Goal: Task Accomplishment & Management: Complete application form

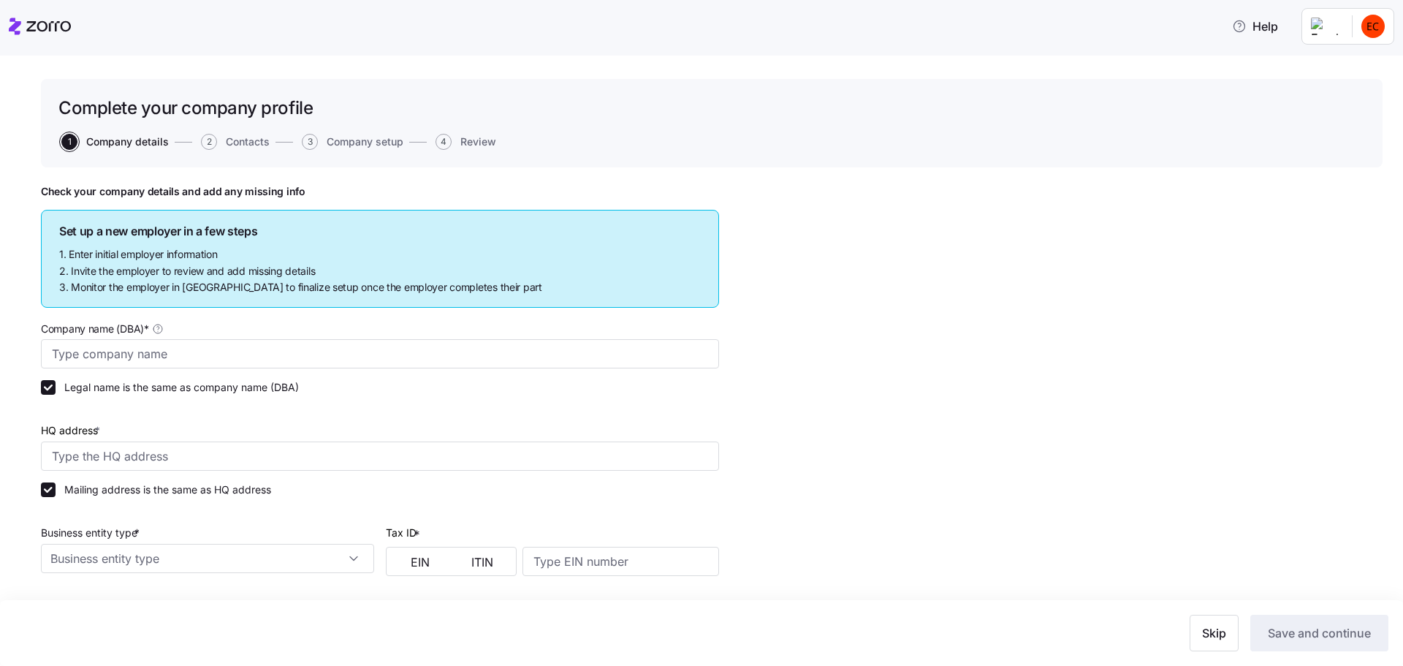
type input "Allegeant LLC"
type input "[STREET_ADDRESS]"
type input "640955384"
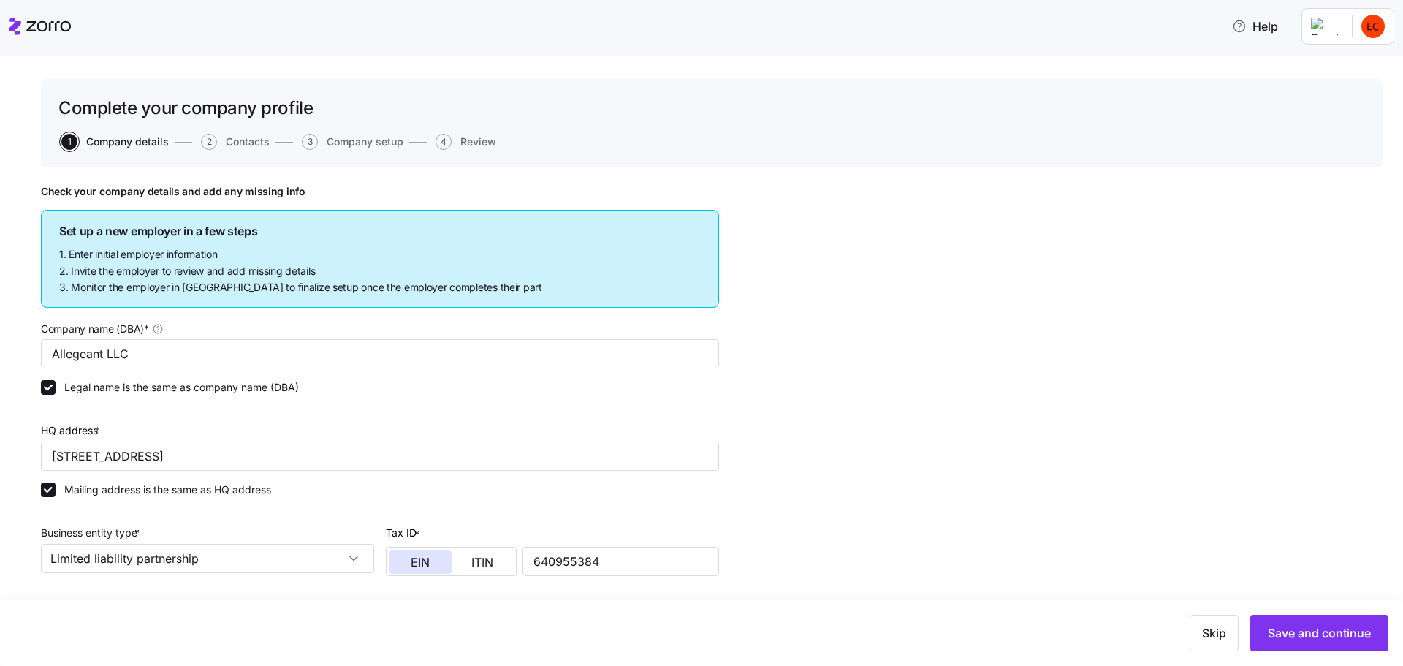
type input "Limited liability partnership"
type input "52512 - Health and Welfare Funds"
click at [23, 19] on icon at bounding box center [40, 27] width 62 height 18
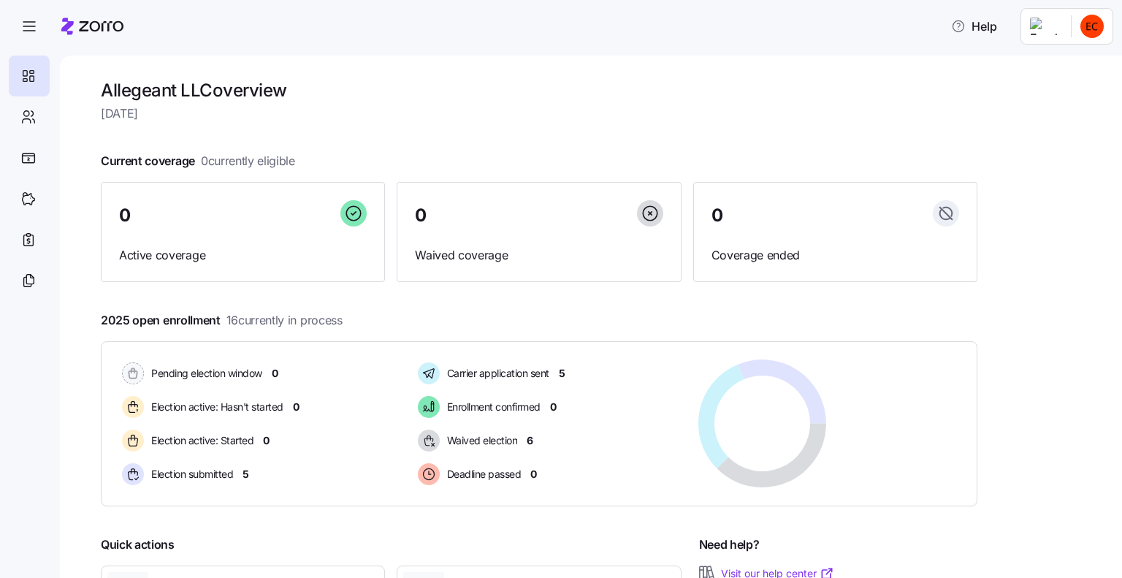
click at [81, 358] on div "Allegeant LLC overview Thursday, September 11 Current coverage 0 currently elig…" at bounding box center [591, 317] width 1062 height 522
click at [23, 121] on icon at bounding box center [28, 117] width 16 height 18
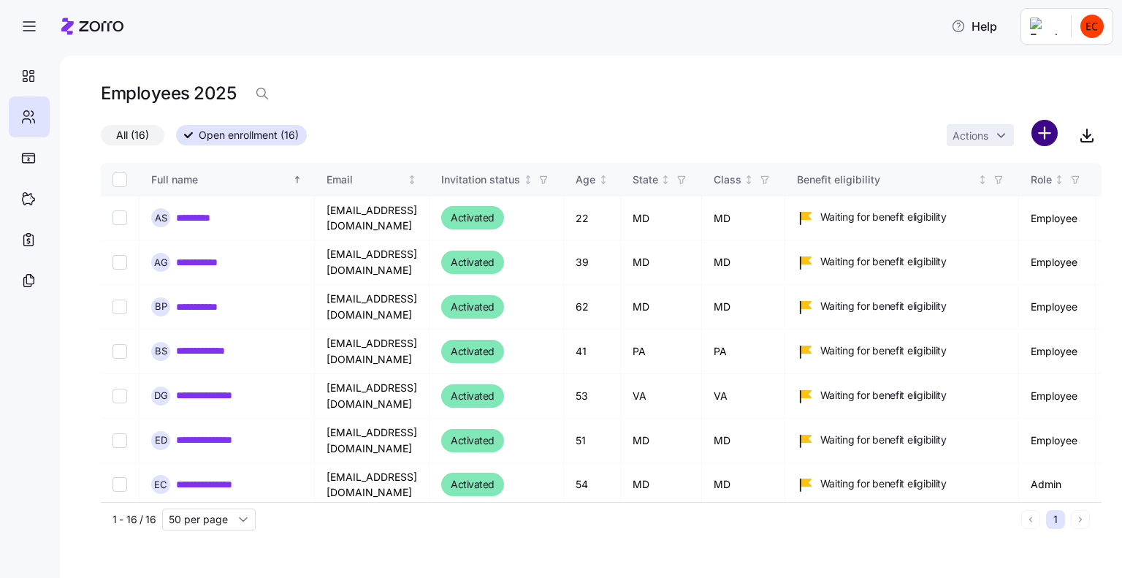
click at [1054, 137] on html "**********" at bounding box center [561, 284] width 1122 height 569
click at [1005, 199] on span "Add a new employee" at bounding box center [997, 195] width 98 height 15
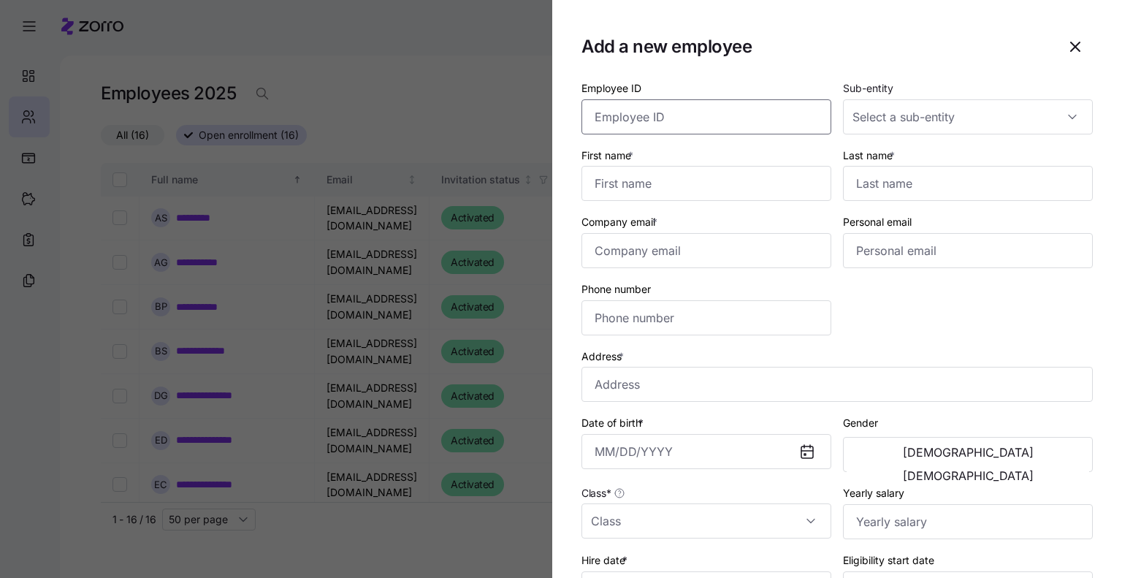
click at [640, 113] on input "Employee ID" at bounding box center [707, 116] width 250 height 35
type input "146"
click at [906, 163] on div "TPA" at bounding box center [959, 160] width 232 height 31
type input "TPA"
click at [664, 176] on input "First name *" at bounding box center [707, 183] width 250 height 35
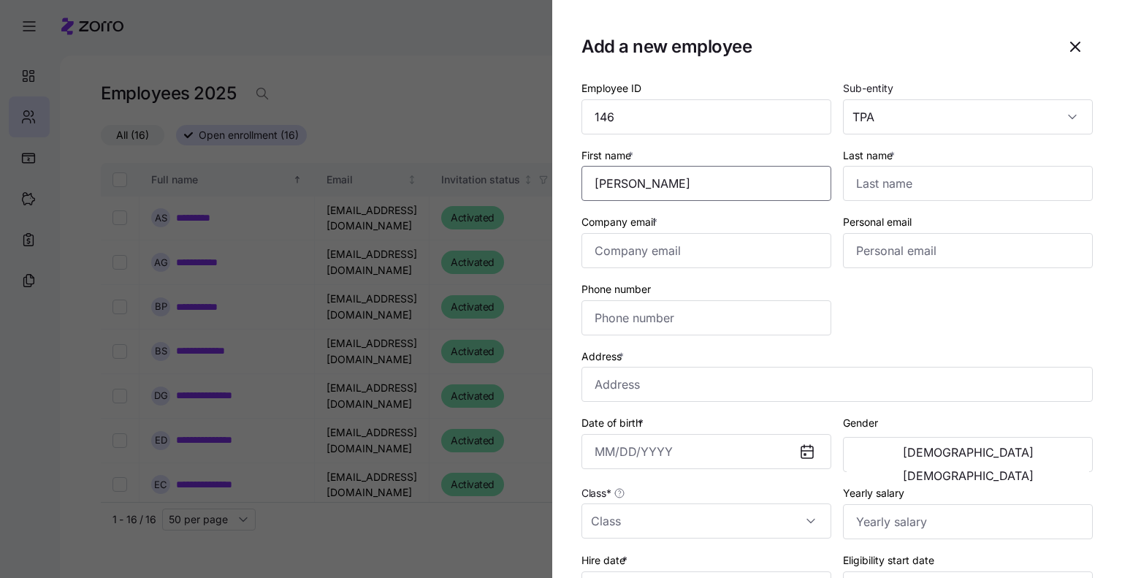
type input "Cindy"
type input "Sizemore"
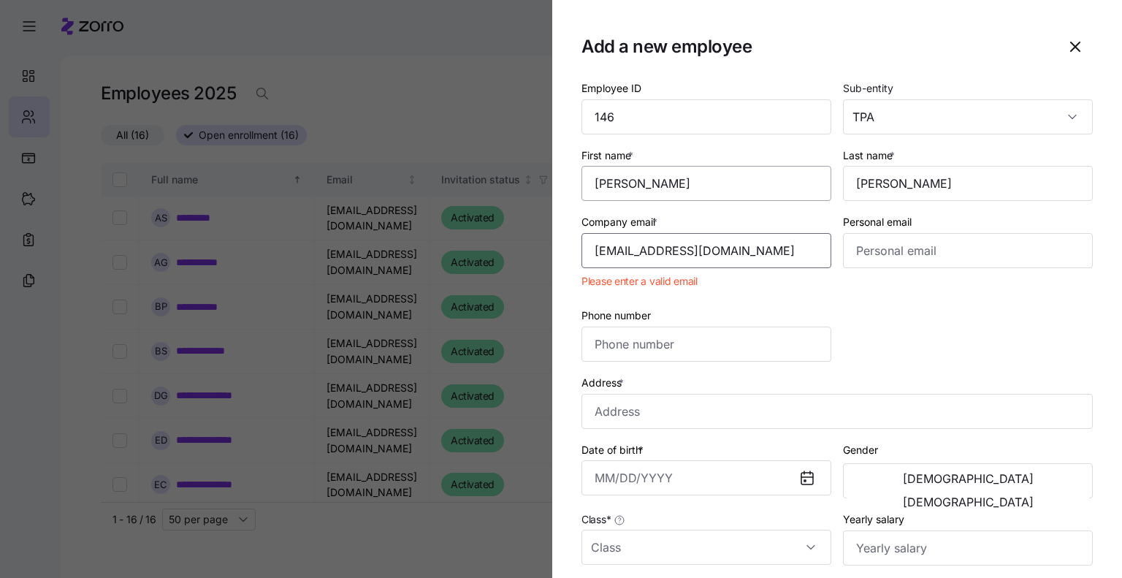
type input "csizemore@allegeant.net"
click at [637, 379] on input "Address *" at bounding box center [837, 384] width 511 height 35
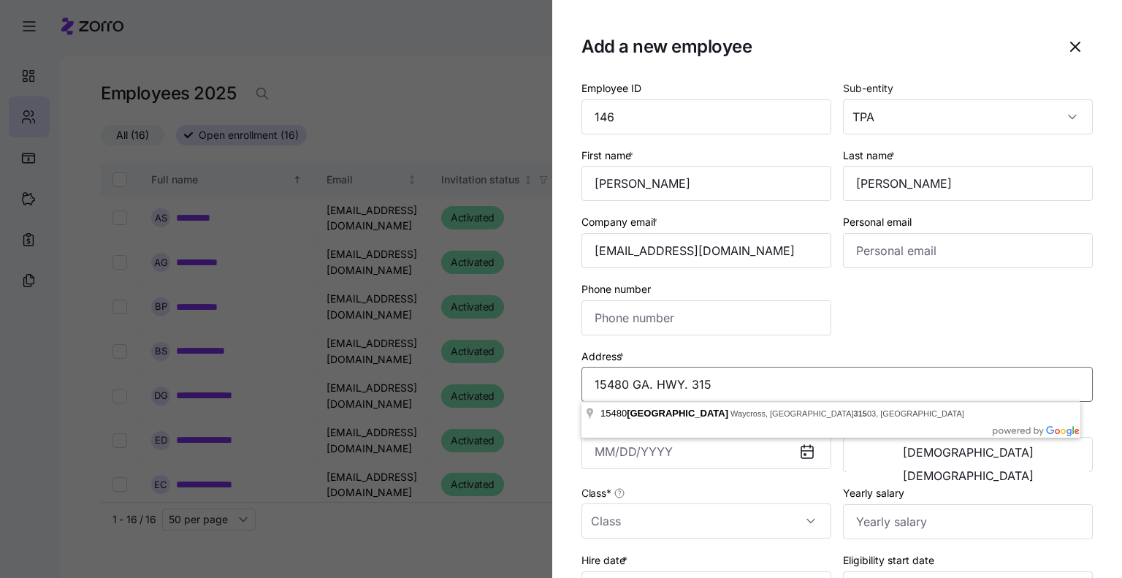
click at [771, 378] on input "15480 GA. HWY. 315" at bounding box center [837, 384] width 511 height 35
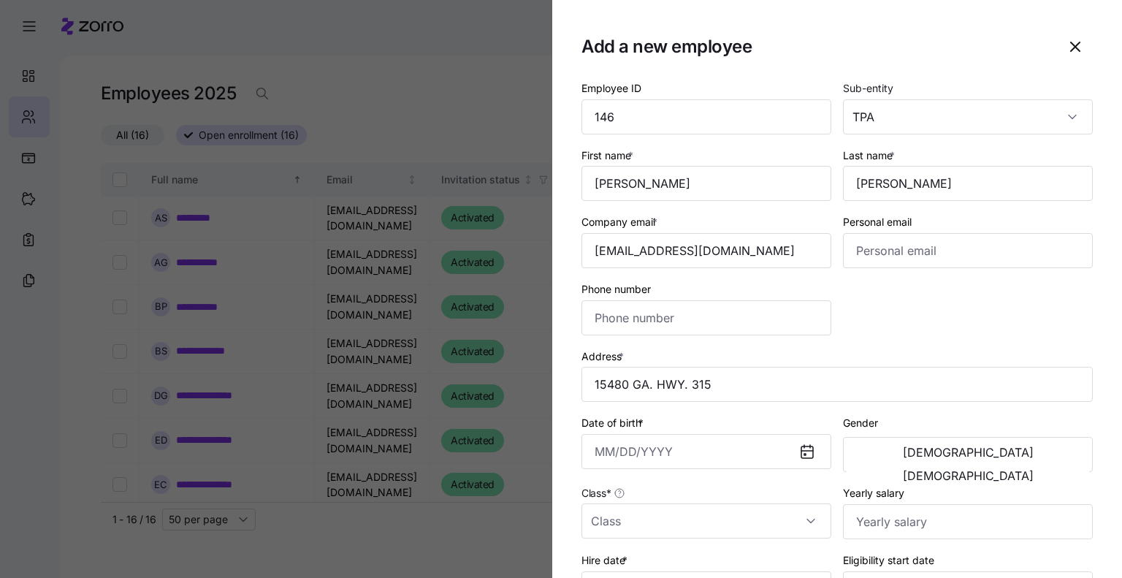
click at [848, 349] on div "Address * 15480 GA. HWY. 315" at bounding box center [837, 375] width 511 height 56
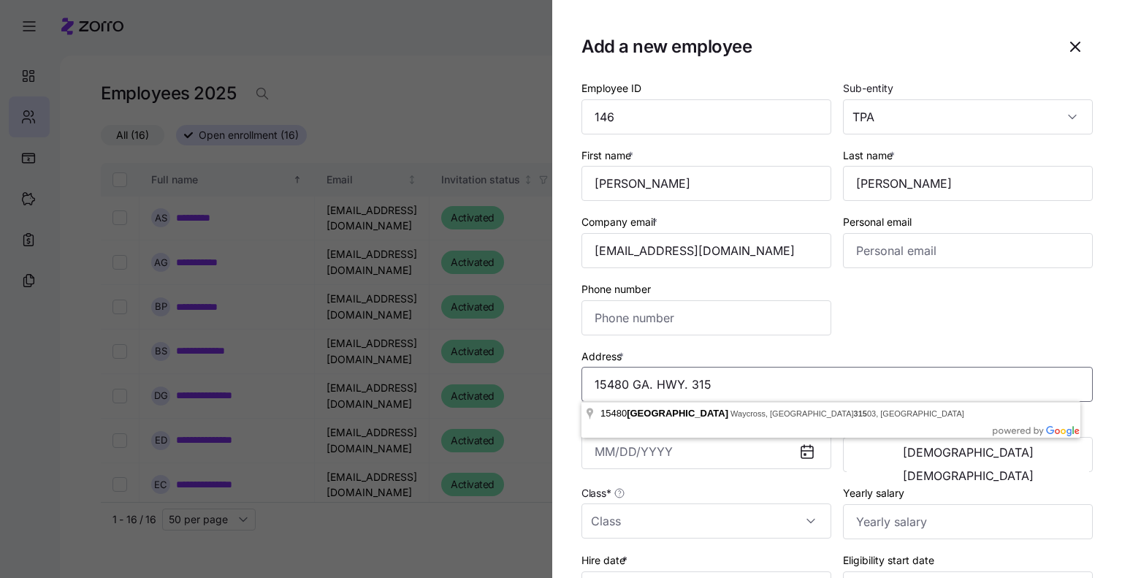
click at [747, 385] on input "15480 GA. HWY. 315" at bounding box center [837, 384] width 511 height 35
type input "15480 GA. HWY. 315, Ellerslie GA 21807"
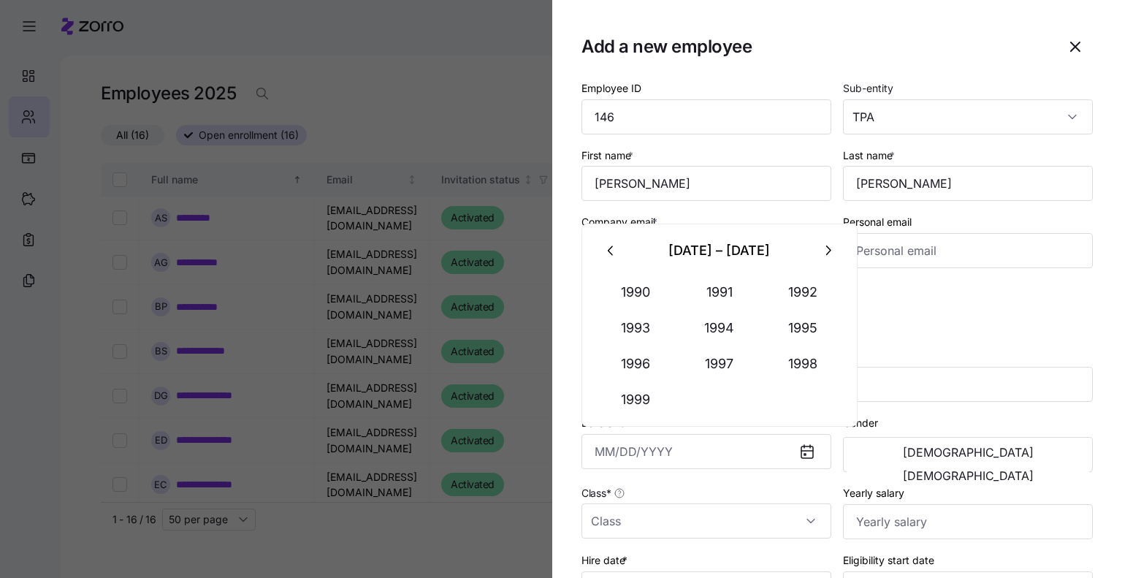
click at [921, 317] on div "Employee ID 146 Sub-entity TPA First name * Cindy Last name * Sizemore Company …" at bounding box center [837, 410] width 523 height 674
click at [661, 450] on input "Date of birth *" at bounding box center [707, 451] width 250 height 35
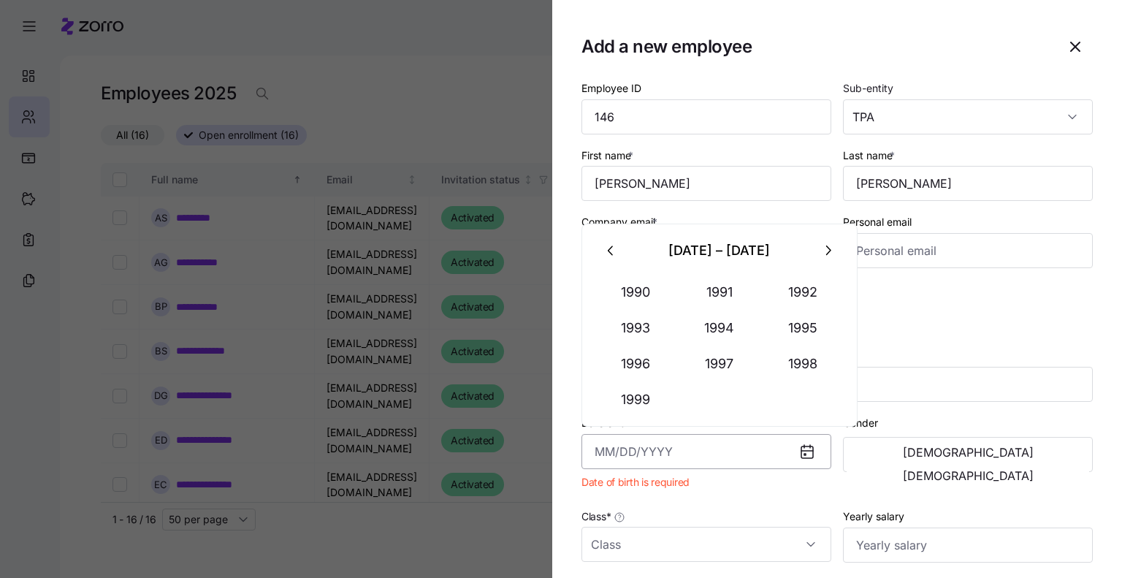
click at [649, 457] on input "Date of birth *" at bounding box center [707, 451] width 250 height 35
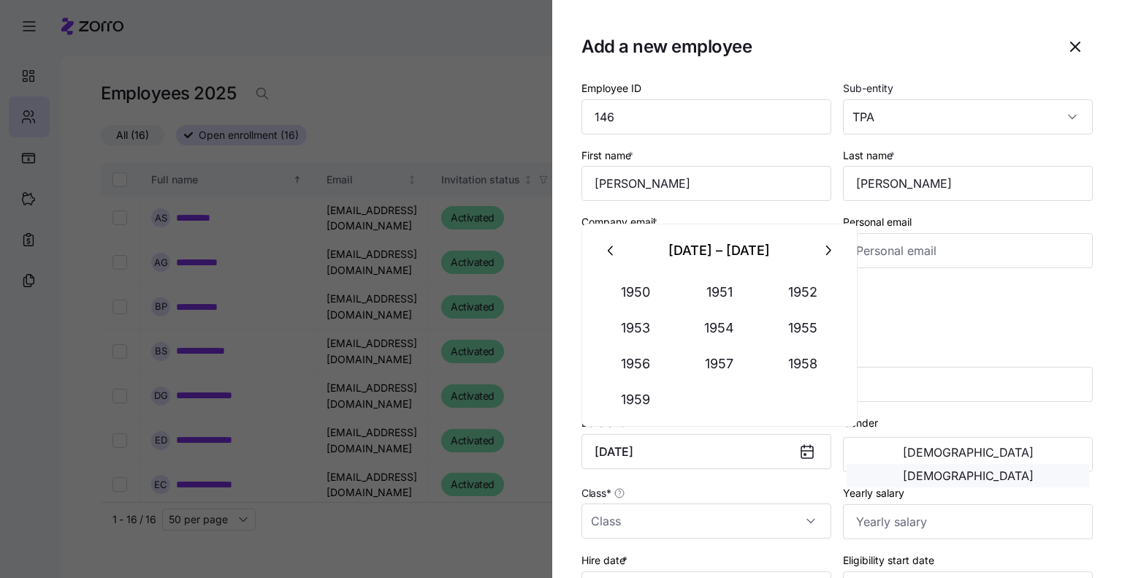
type input "August 6, 1957"
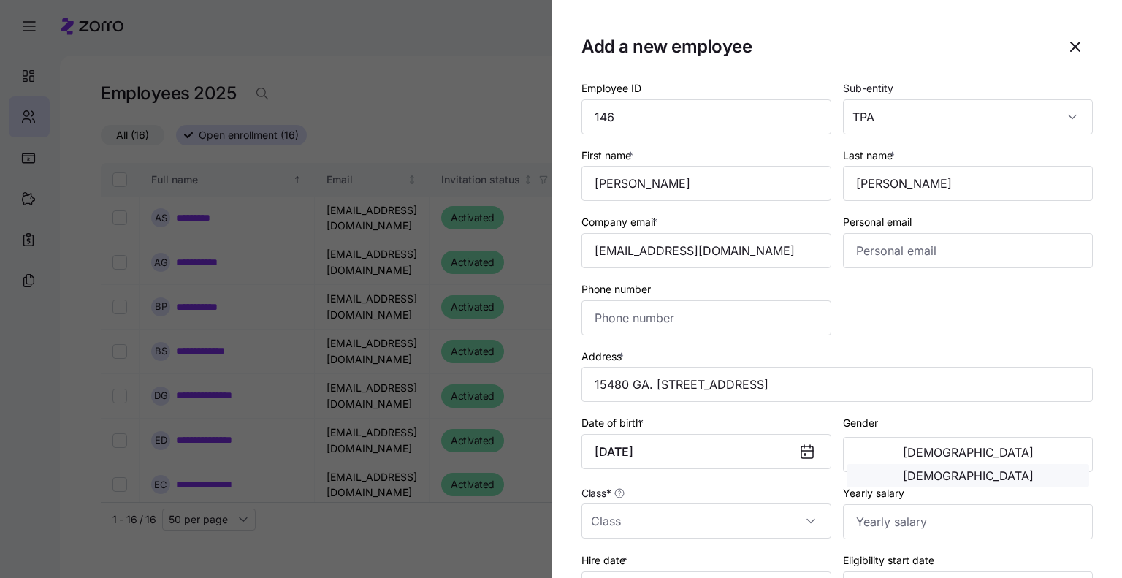
click at [1020, 470] on span "Female" at bounding box center [968, 476] width 131 height 12
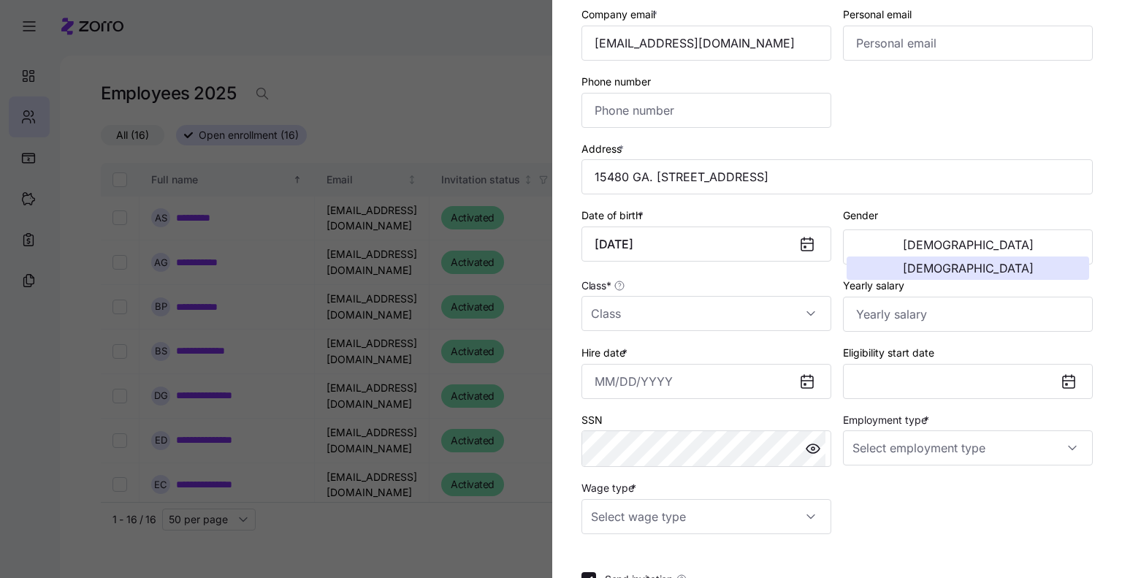
scroll to position [219, 0]
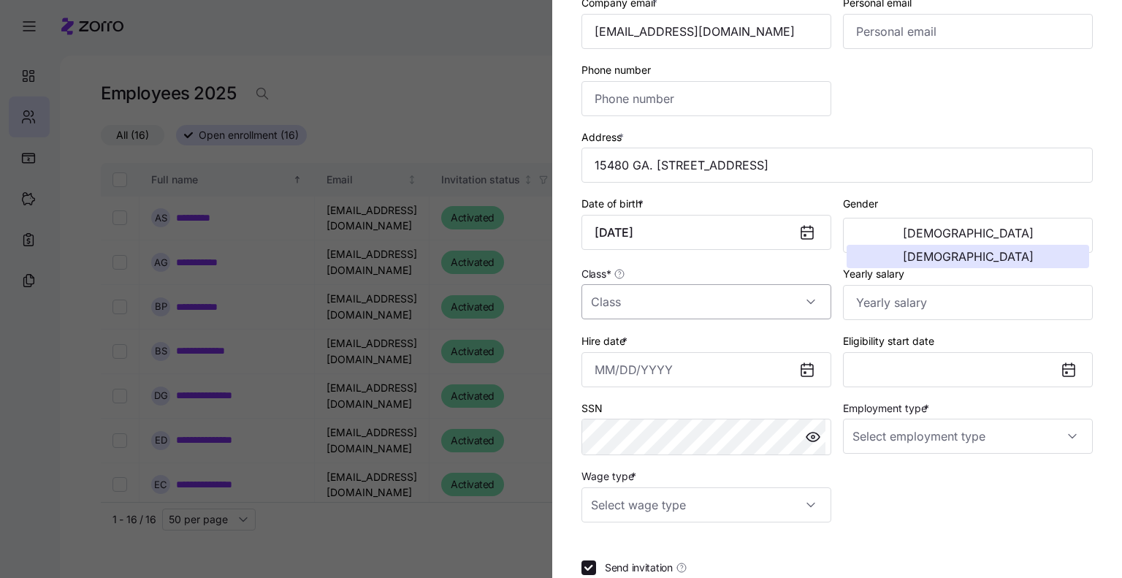
click at [661, 300] on input "Class *" at bounding box center [707, 301] width 250 height 35
click at [672, 435] on div "GA" at bounding box center [703, 435] width 232 height 31
type input "GA"
click at [592, 366] on input "Hire date *" at bounding box center [707, 369] width 250 height 35
click at [593, 373] on input "Hire date *" at bounding box center [707, 369] width 250 height 35
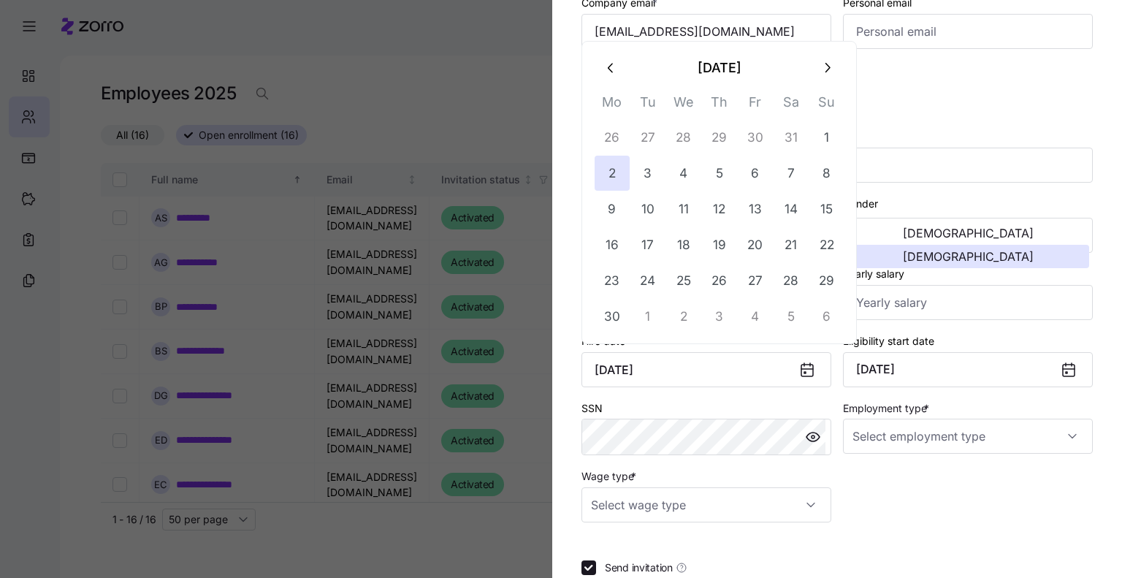
type input "June 2, 2025"
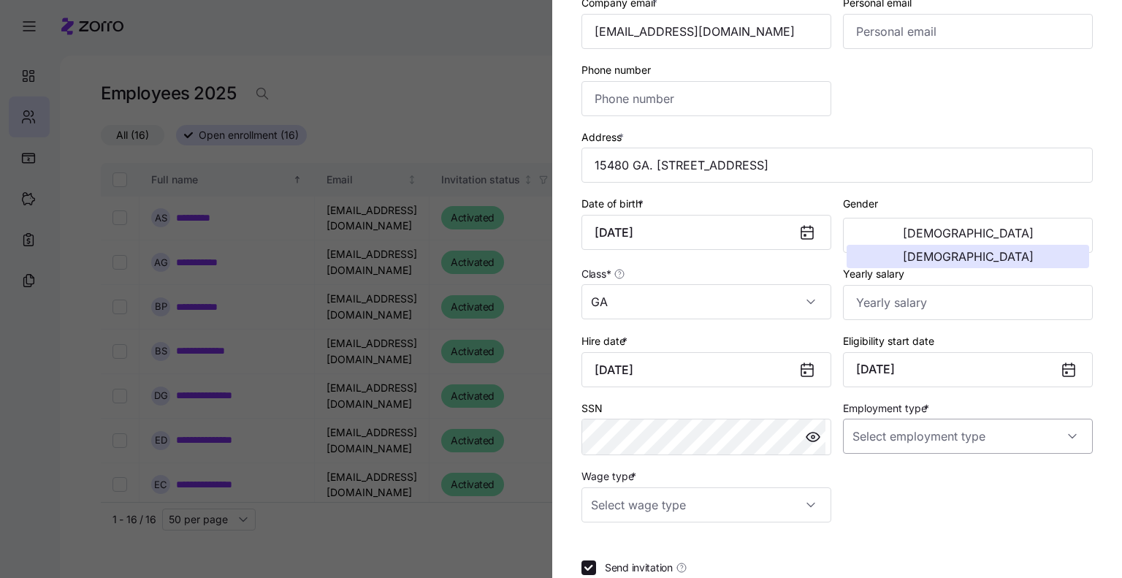
click at [929, 435] on input "Employment type *" at bounding box center [968, 436] width 250 height 35
click at [921, 508] on div "Part Time" at bounding box center [959, 508] width 232 height 31
type input "Part Time"
click at [711, 501] on input "Wage type *" at bounding box center [707, 504] width 250 height 35
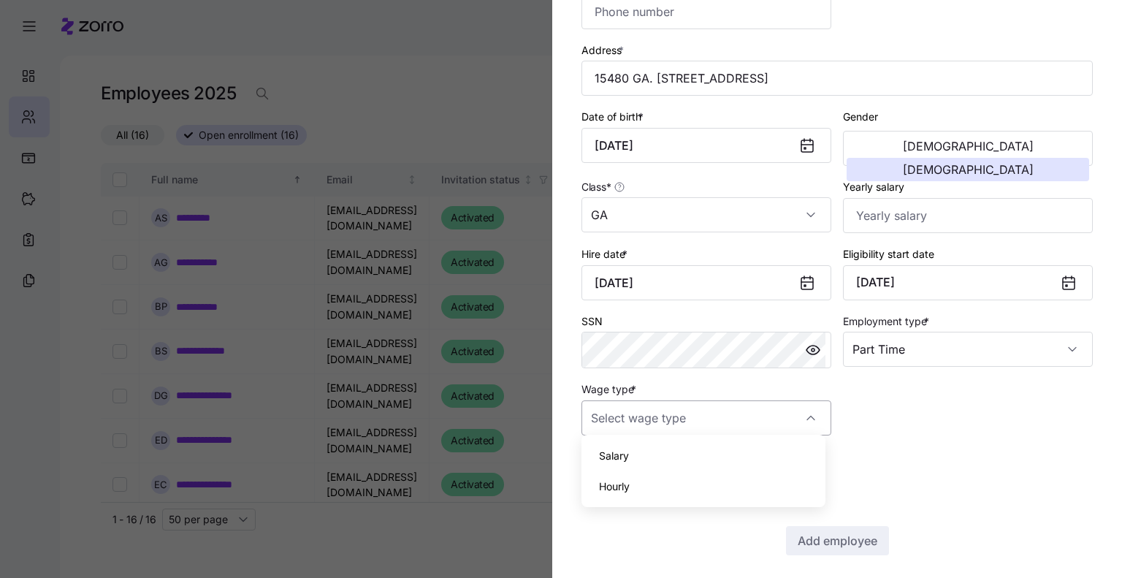
scroll to position [310, 0]
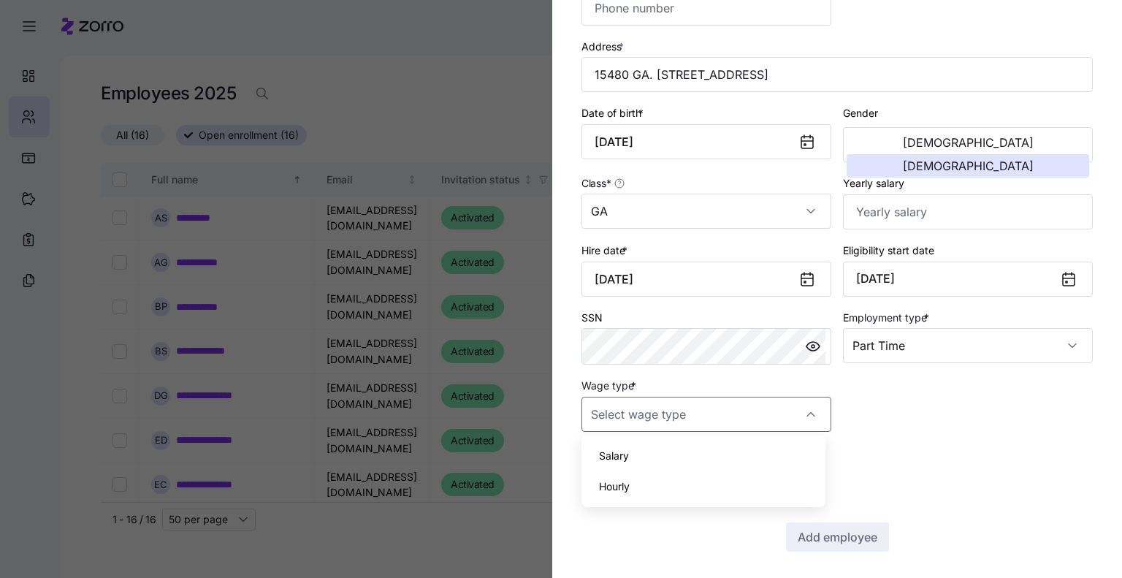
click at [663, 487] on div "Hourly" at bounding box center [703, 486] width 232 height 31
type input "Hourly"
click at [858, 204] on input "Yearly salary" at bounding box center [968, 211] width 250 height 35
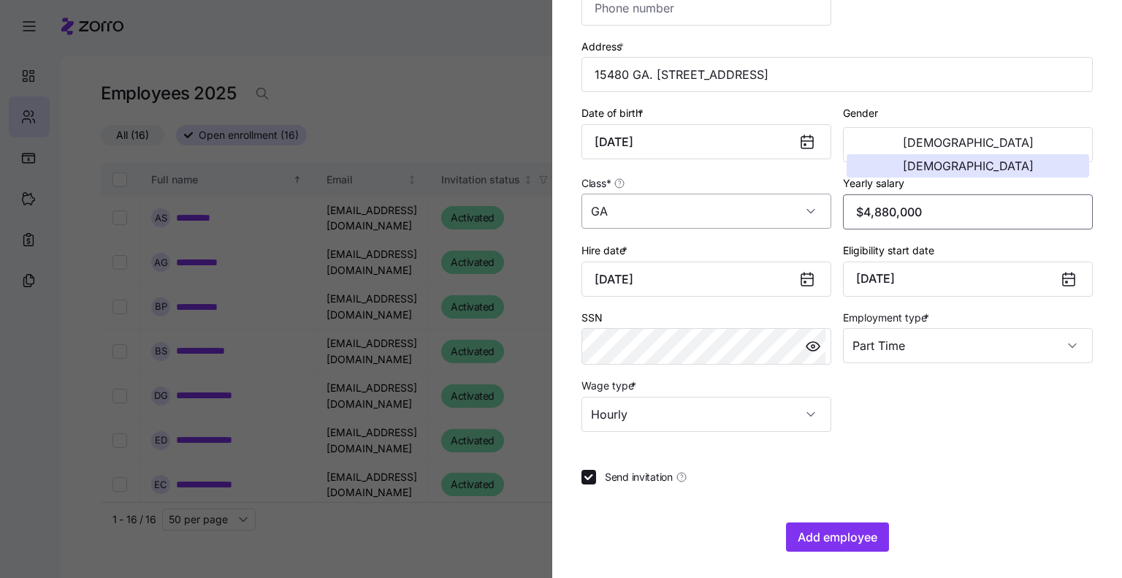
drag, startPoint x: 959, startPoint y: 210, endPoint x: 810, endPoint y: 204, distance: 149.9
click at [810, 204] on div "Employee ID 146 Sub-entity TPA First name * Cindy Last name * Sizemore Company …" at bounding box center [837, 100] width 523 height 674
type input "$48,880"
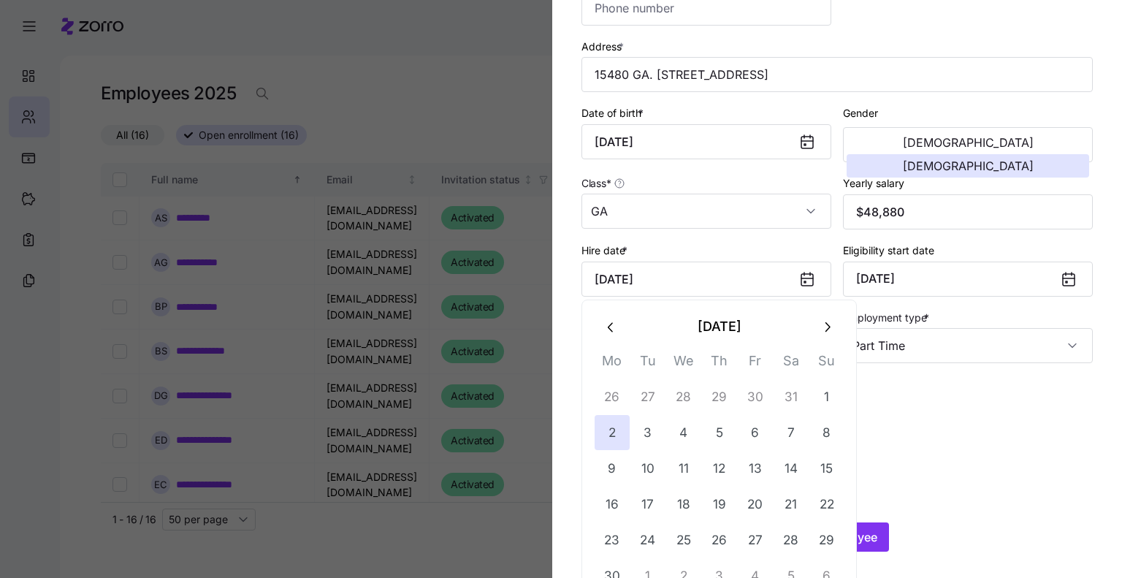
click at [960, 420] on div "Employee ID 146 Sub-entity TPA First name * Cindy Last name * Sizemore Company …" at bounding box center [837, 100] width 523 height 674
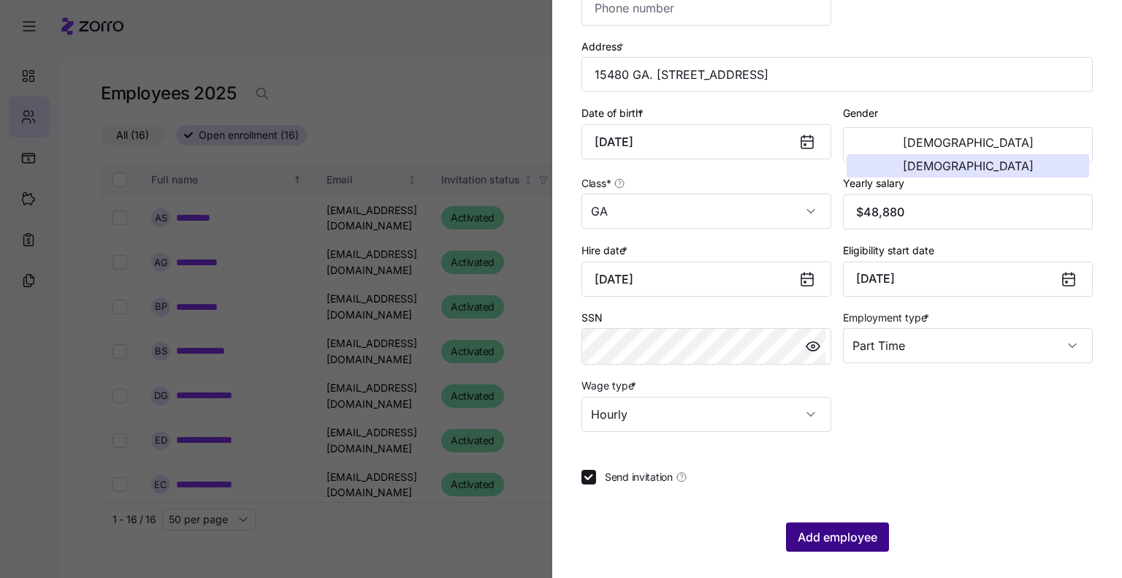
click at [816, 528] on span "Add employee" at bounding box center [838, 537] width 80 height 18
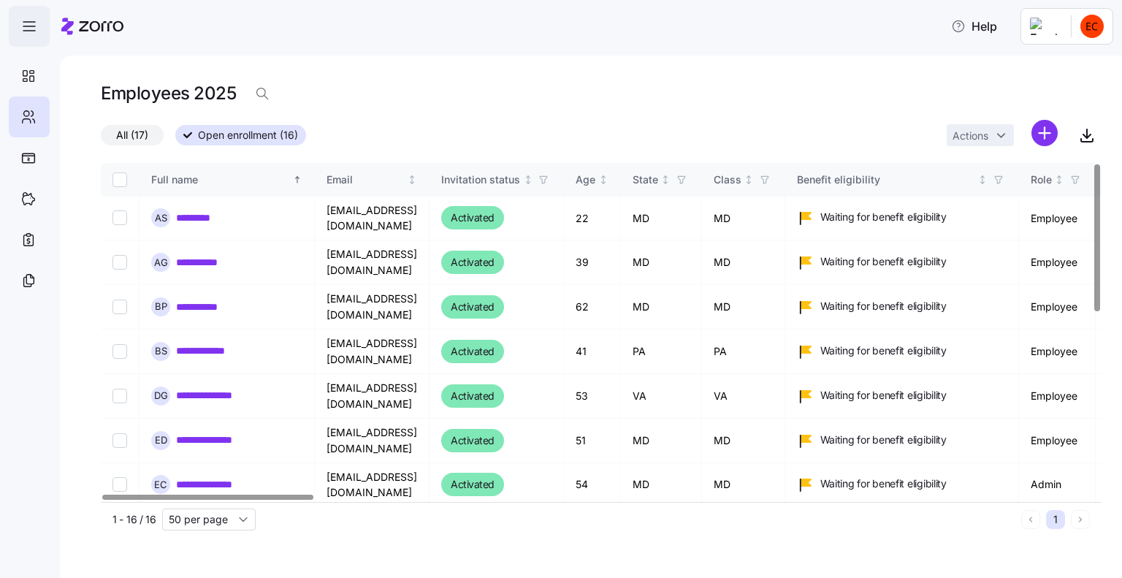
click at [20, 24] on icon "button" at bounding box center [29, 27] width 18 height 18
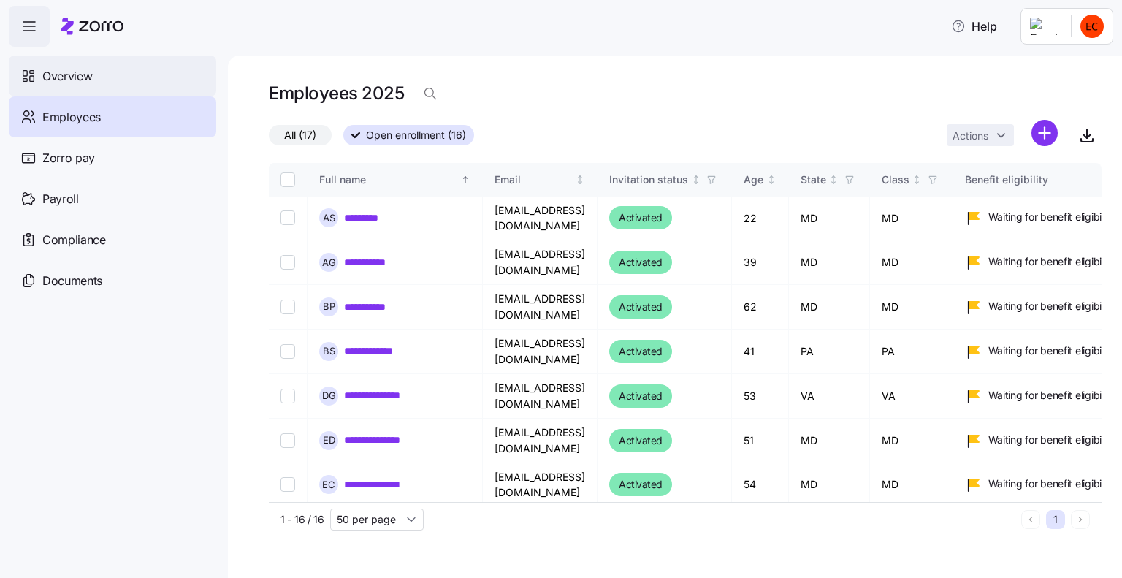
click at [26, 75] on icon at bounding box center [28, 76] width 16 height 18
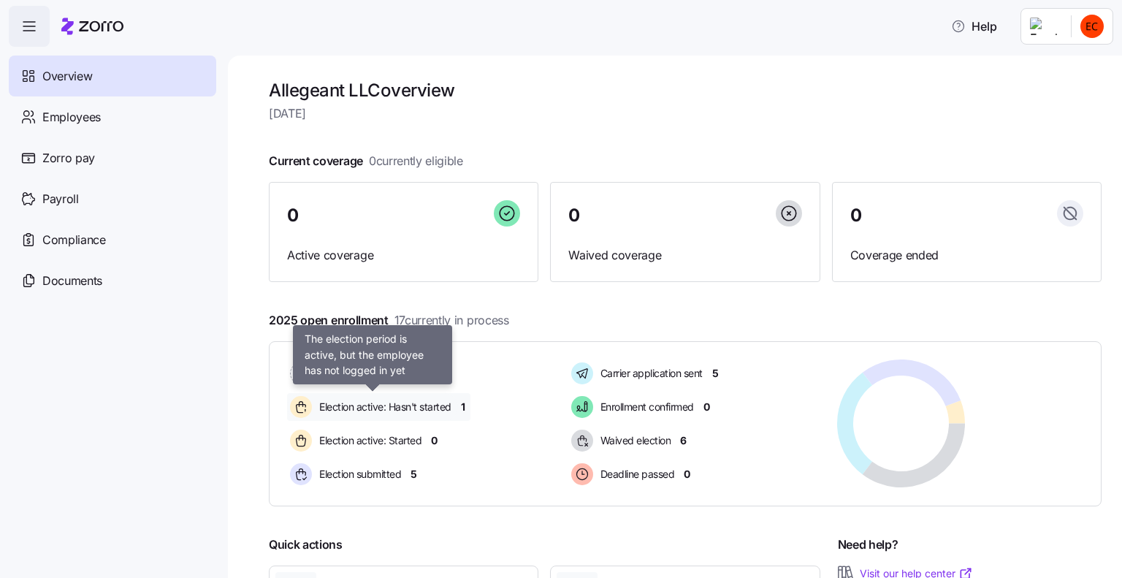
click at [364, 408] on span "Election active: Hasn't started" at bounding box center [383, 407] width 137 height 15
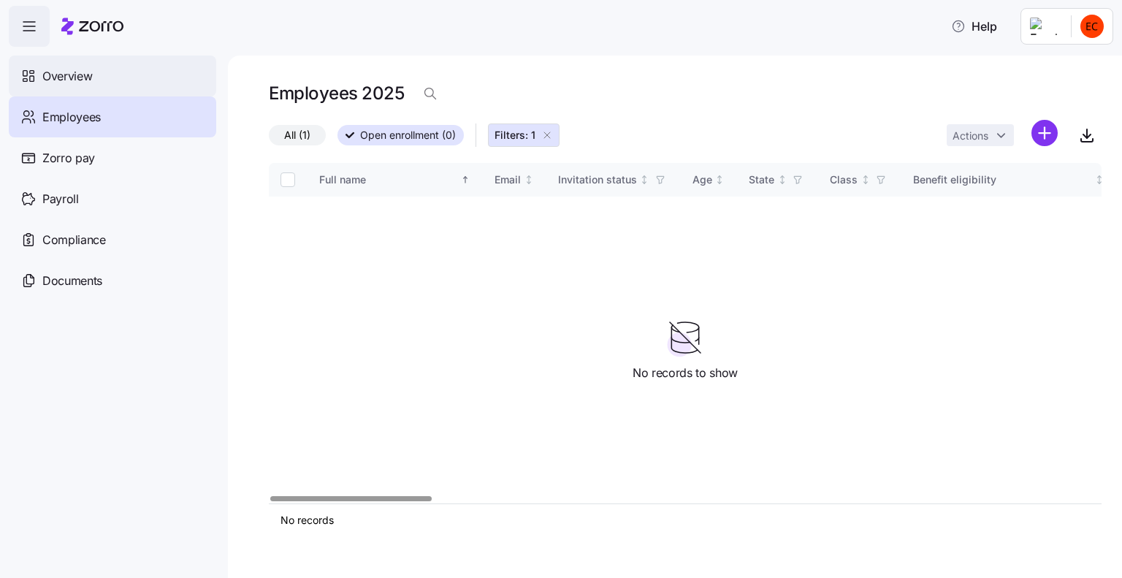
click at [32, 69] on icon at bounding box center [28, 76] width 16 height 18
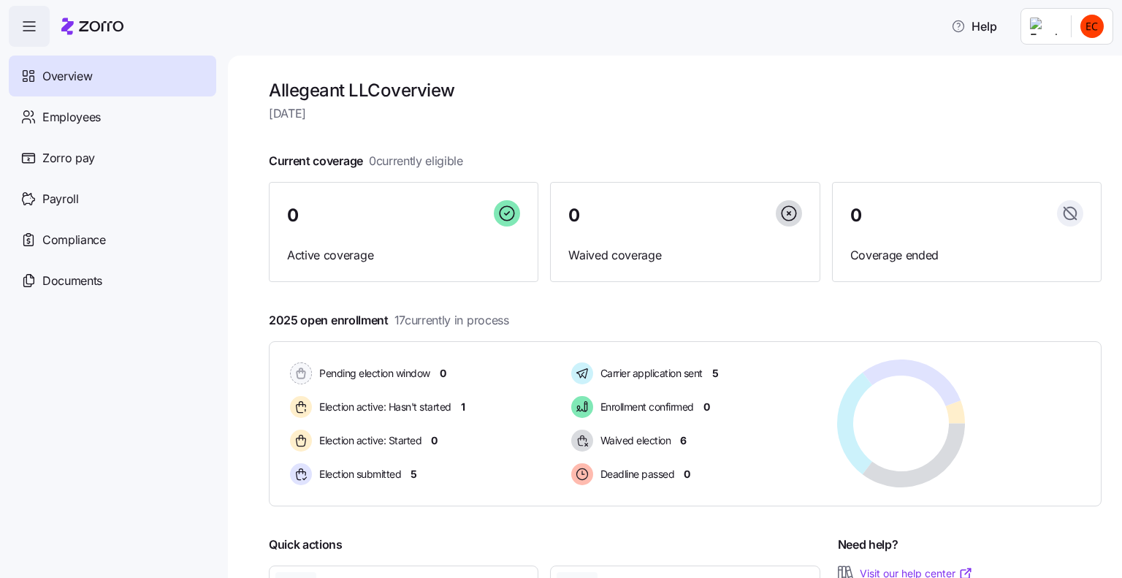
click at [25, 23] on icon "button" at bounding box center [29, 27] width 18 height 18
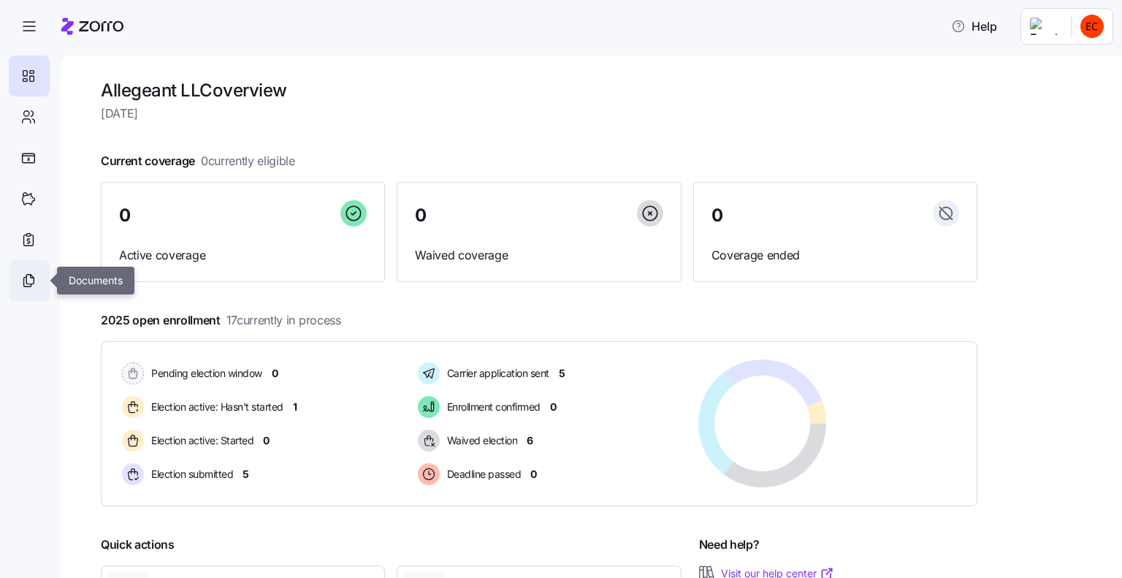
click at [32, 278] on icon at bounding box center [28, 281] width 16 height 18
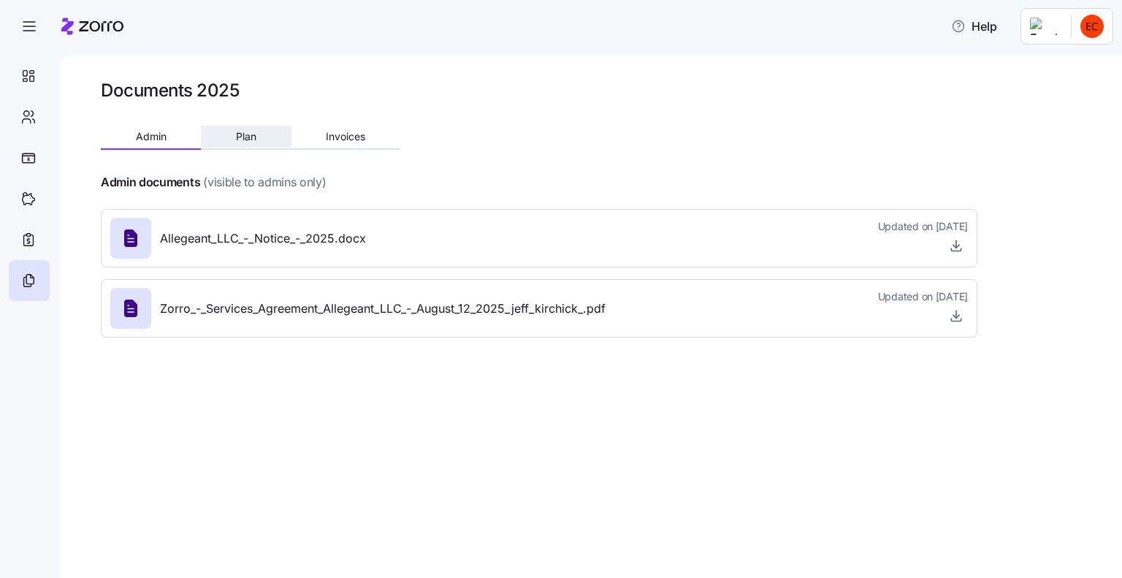
click at [248, 137] on span "Plan" at bounding box center [246, 137] width 20 height 10
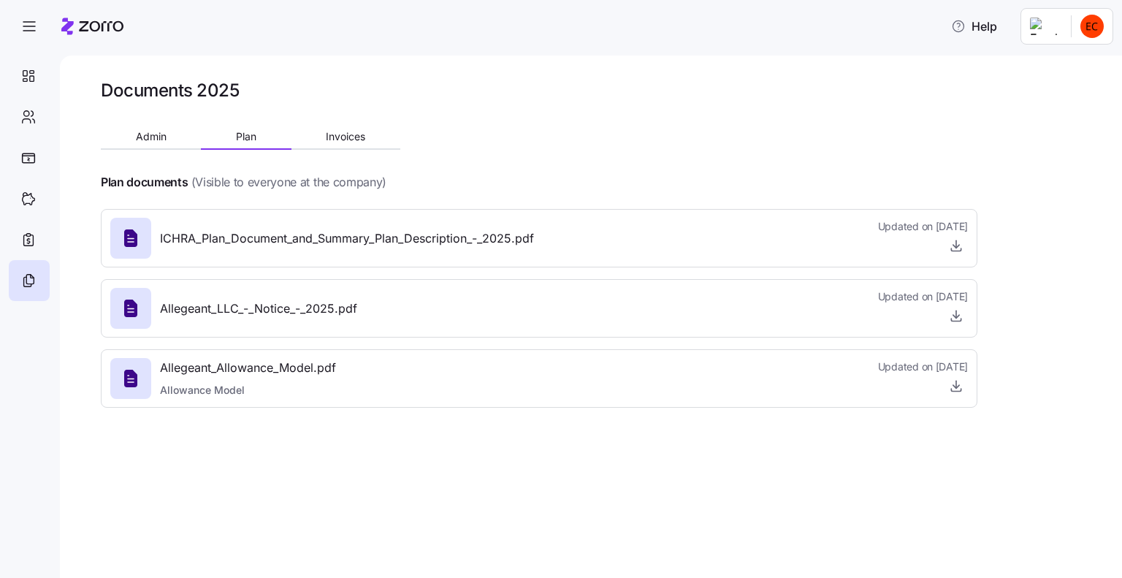
click at [131, 373] on icon at bounding box center [130, 379] width 13 height 18
click at [130, 381] on icon at bounding box center [130, 379] width 13 height 18
click at [173, 142] on button "Admin" at bounding box center [151, 137] width 100 height 22
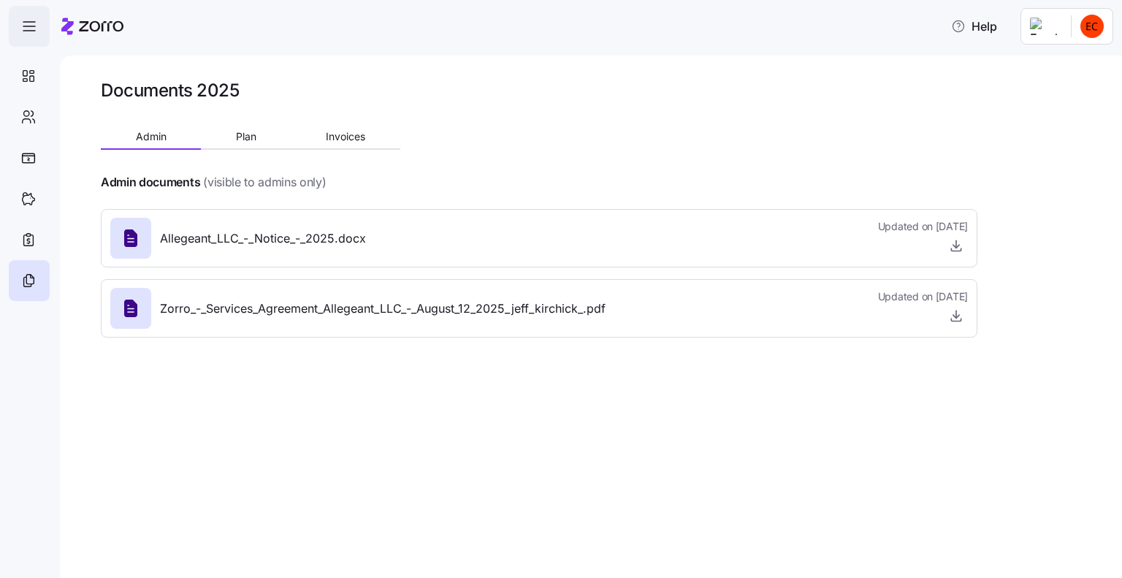
click at [31, 26] on icon "button" at bounding box center [29, 27] width 18 height 18
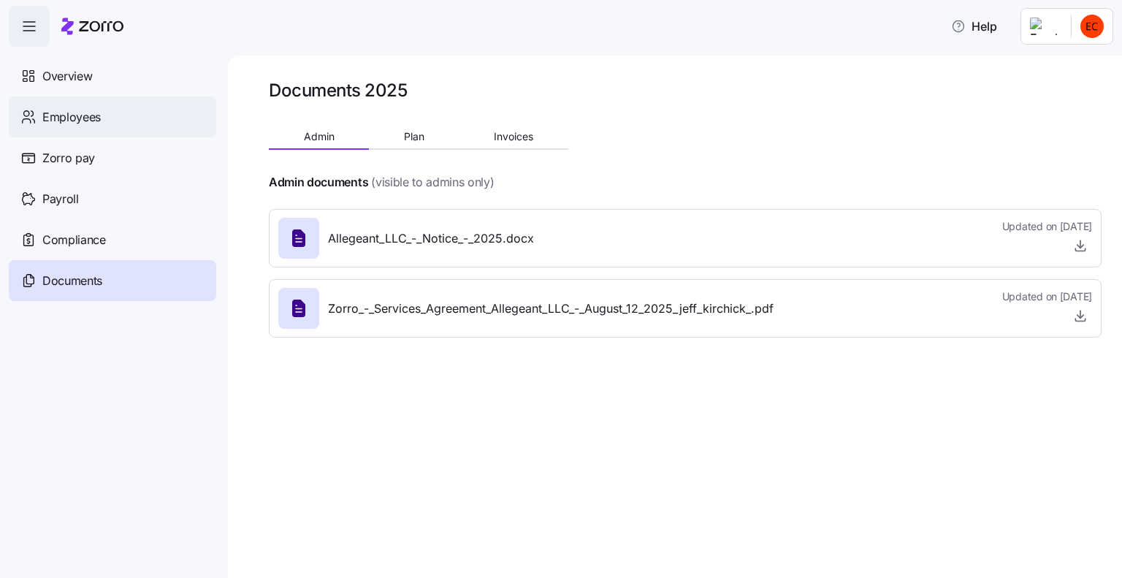
click at [58, 117] on span "Employees" at bounding box center [71, 117] width 58 height 18
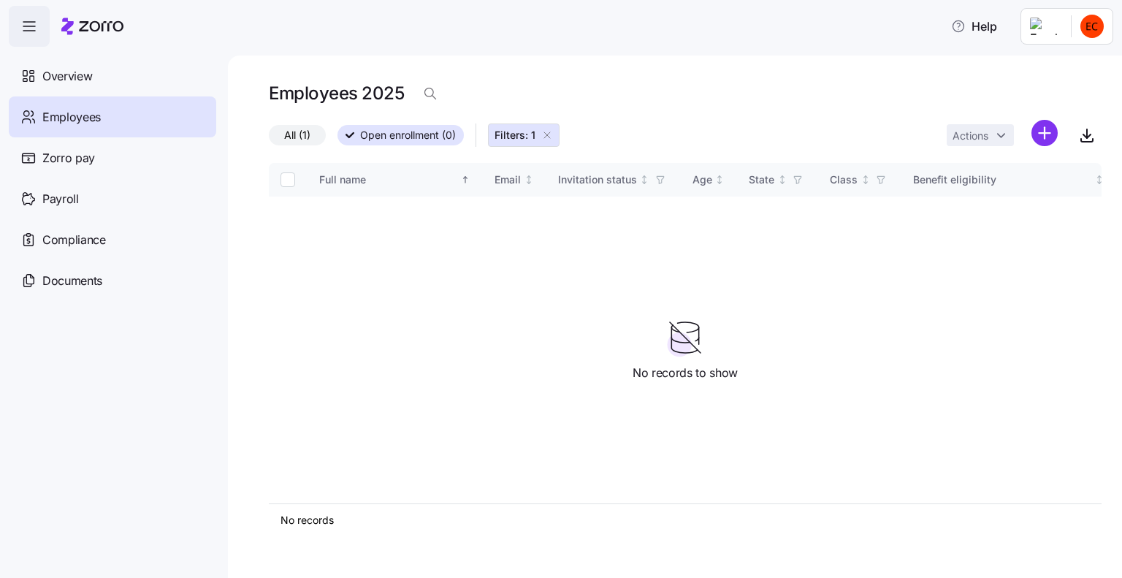
click at [547, 137] on icon "button" at bounding box center [547, 135] width 12 height 12
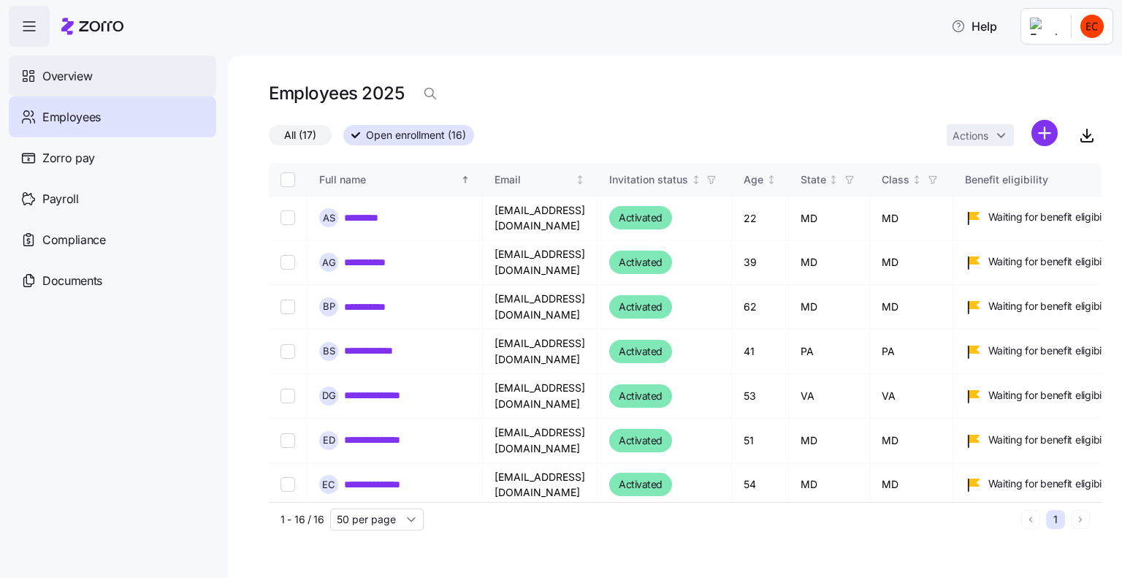
click at [67, 79] on span "Overview" at bounding box center [67, 76] width 50 height 18
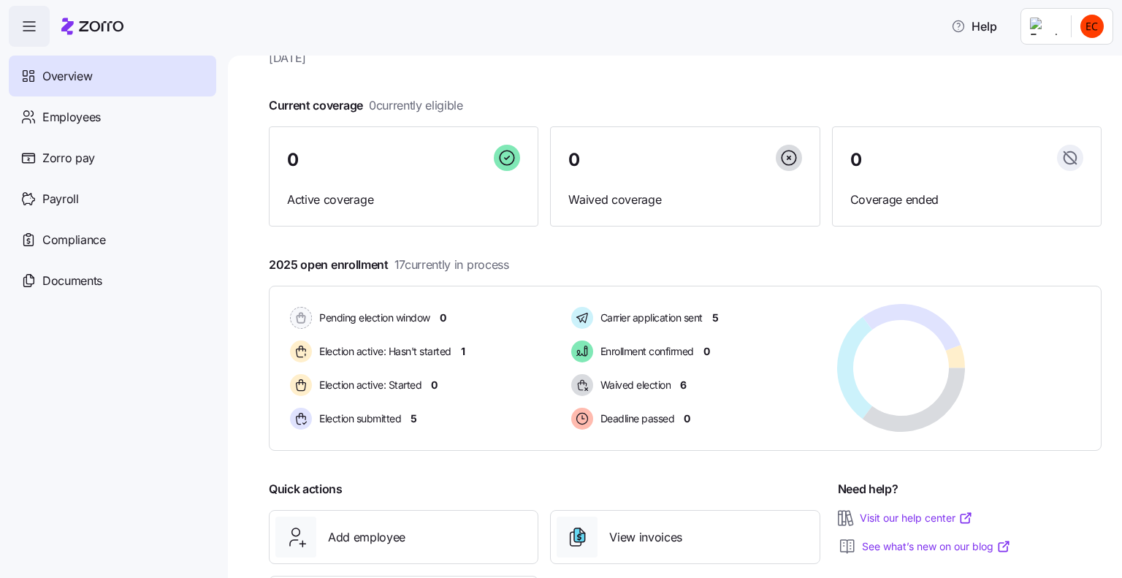
scroll to position [141, 0]
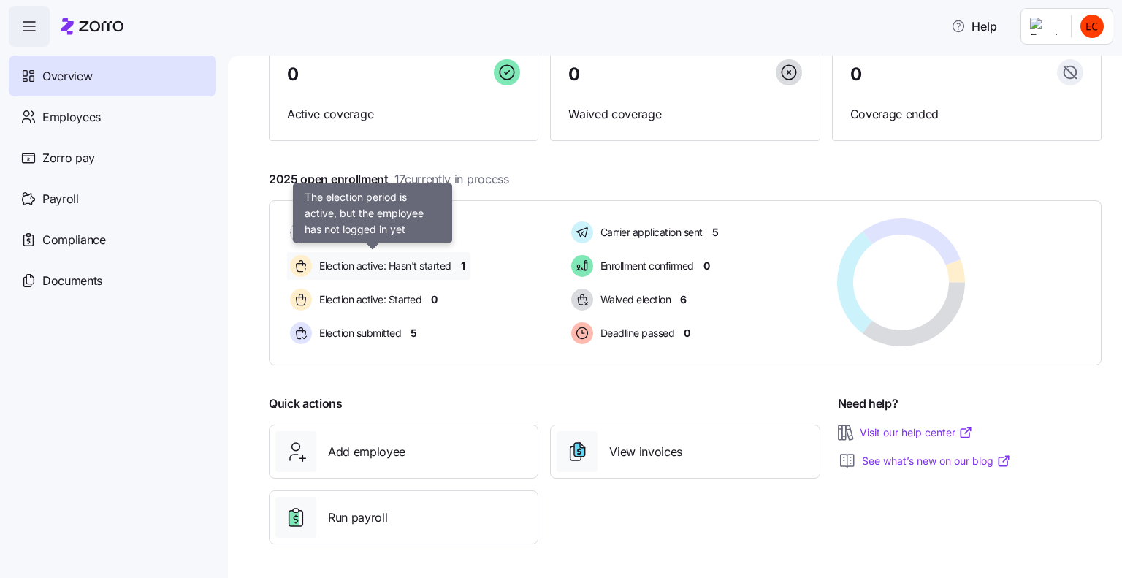
click at [338, 265] on span "Election active: Hasn't started" at bounding box center [383, 266] width 137 height 15
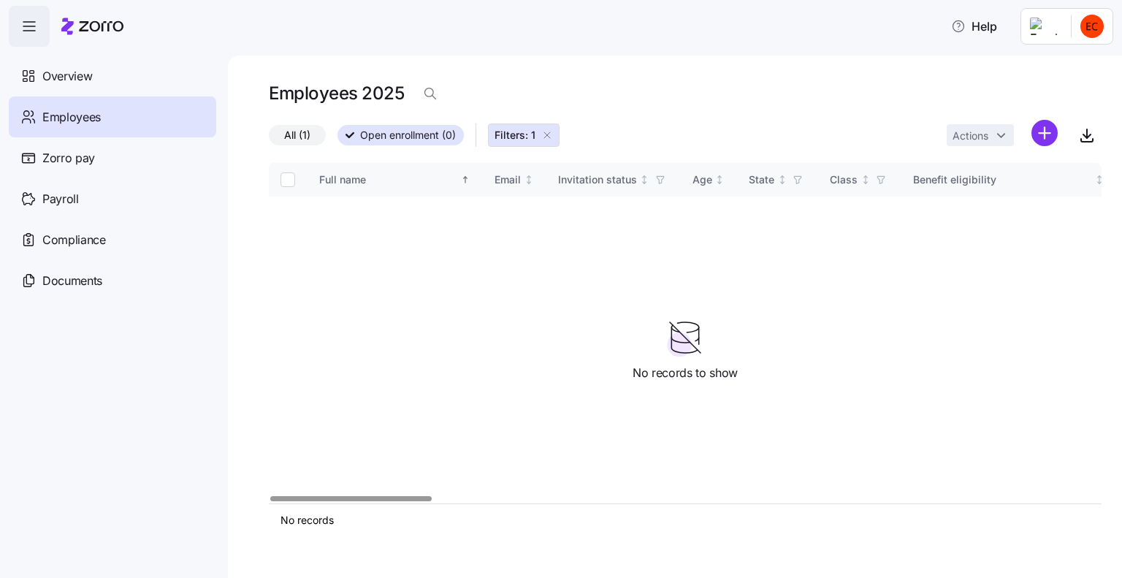
click at [304, 139] on span "All (1)" at bounding box center [297, 135] width 26 height 19
click at [269, 139] on input "All (1)" at bounding box center [269, 139] width 0 height 0
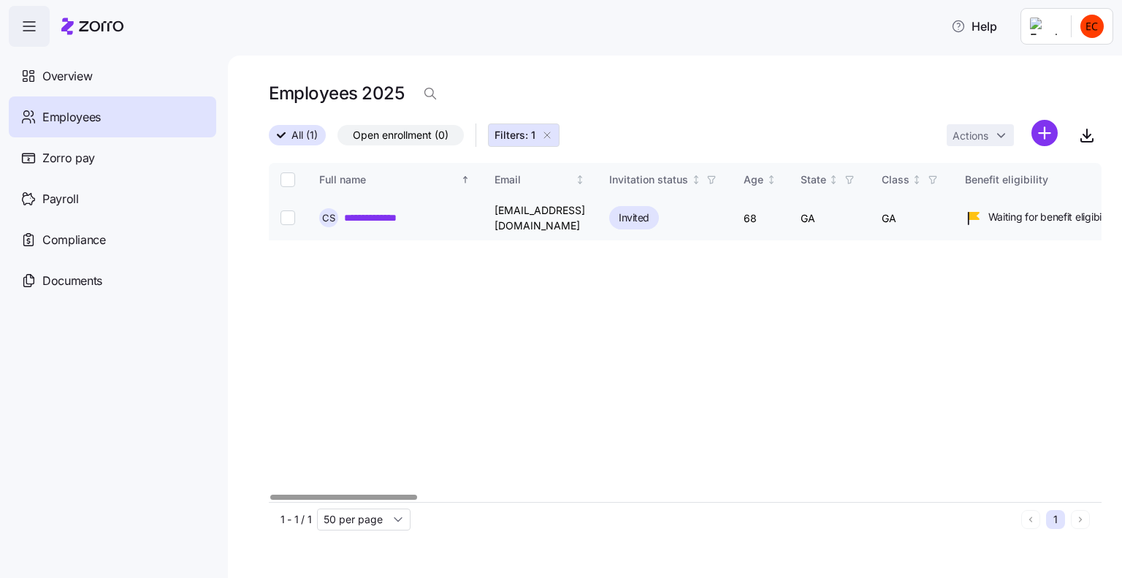
click at [373, 214] on link "**********" at bounding box center [382, 217] width 76 height 15
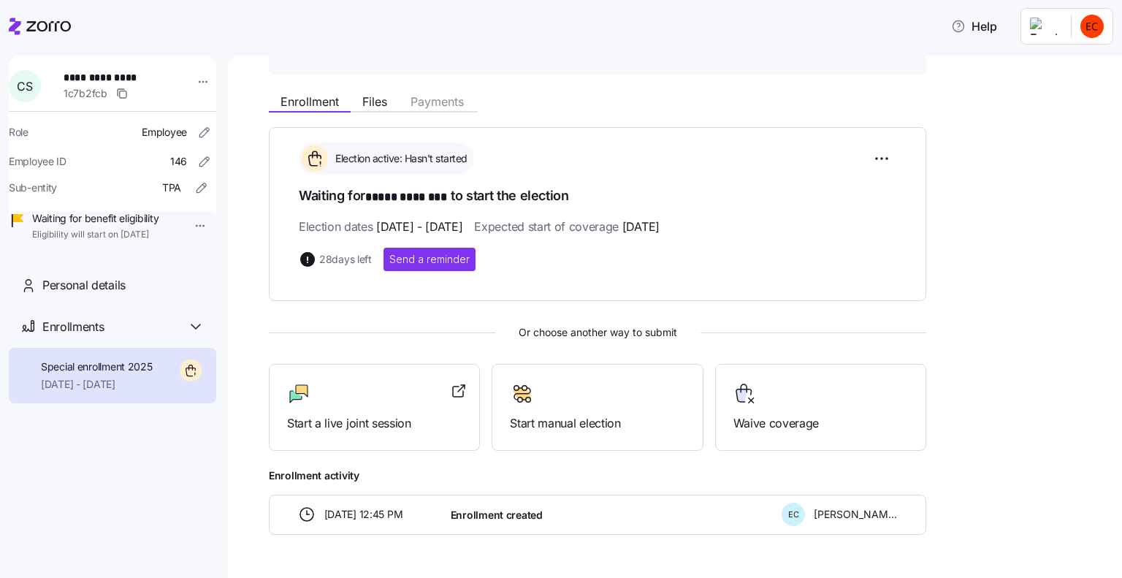
scroll to position [175, 0]
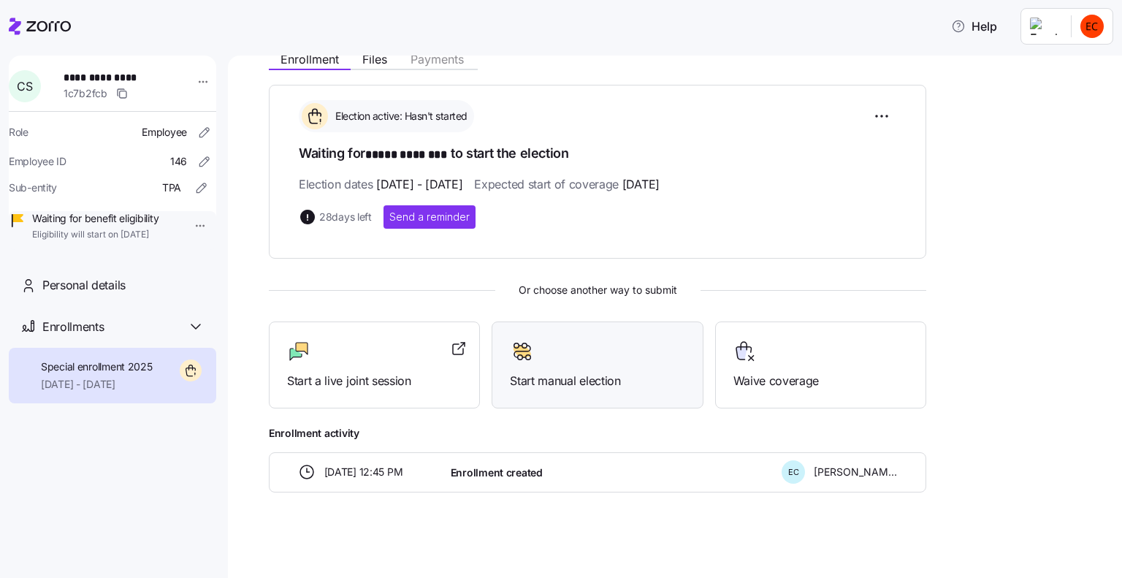
click at [600, 368] on div "Start manual election" at bounding box center [597, 365] width 175 height 50
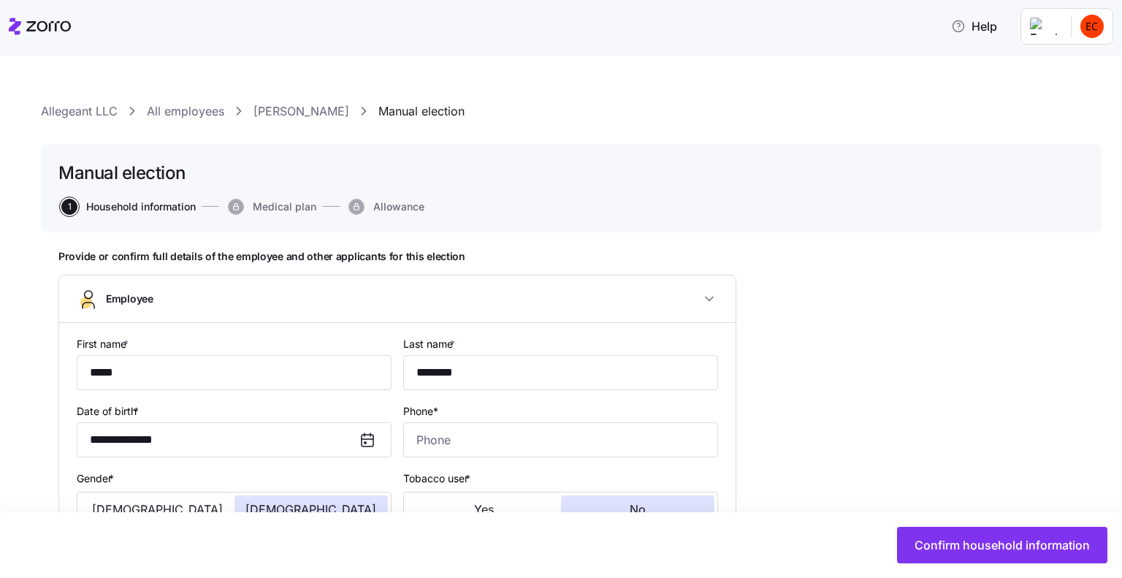
type input "GA"
click at [58, 107] on link "Allegeant LLC" at bounding box center [79, 111] width 77 height 18
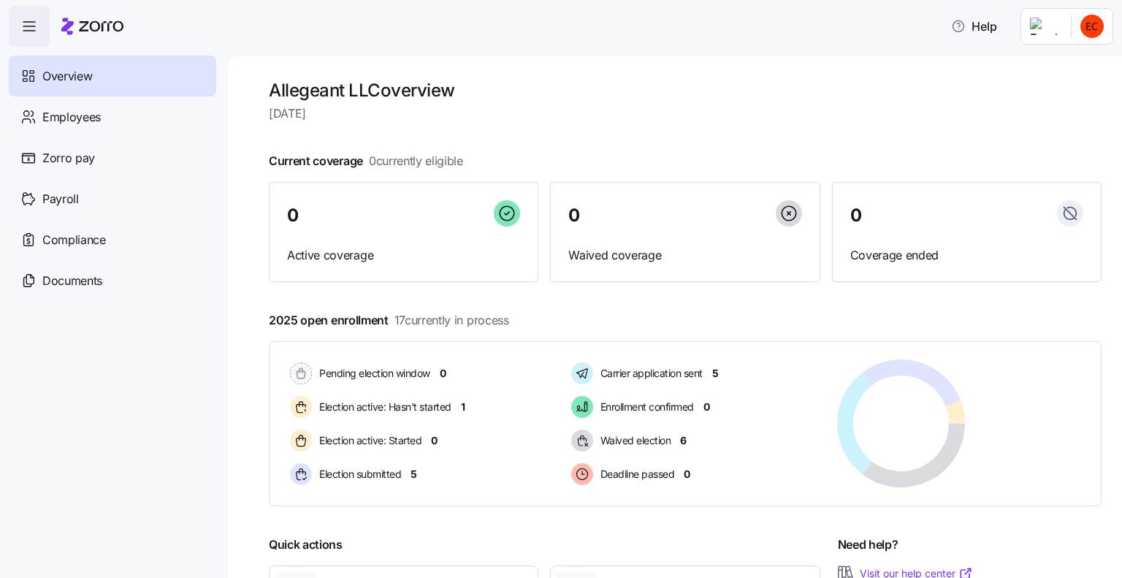
click at [1081, 26] on html "Help Overview Employees Zorro pay Payroll Compliance Documents Allegeant LLC ov…" at bounding box center [561, 284] width 1122 height 569
click at [1059, 156] on div "Log out" at bounding box center [1033, 148] width 57 height 16
